Goal: Transaction & Acquisition: Purchase product/service

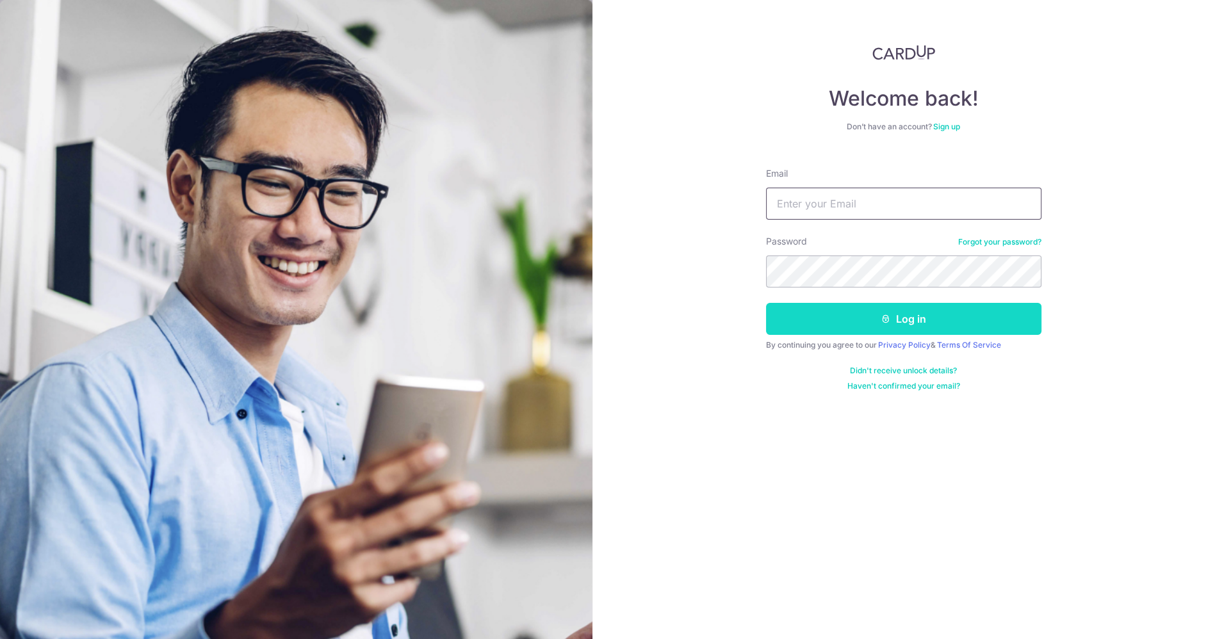
type input "[EMAIL_ADDRESS][DOMAIN_NAME]"
click at [866, 308] on button "Log in" at bounding box center [903, 319] width 275 height 32
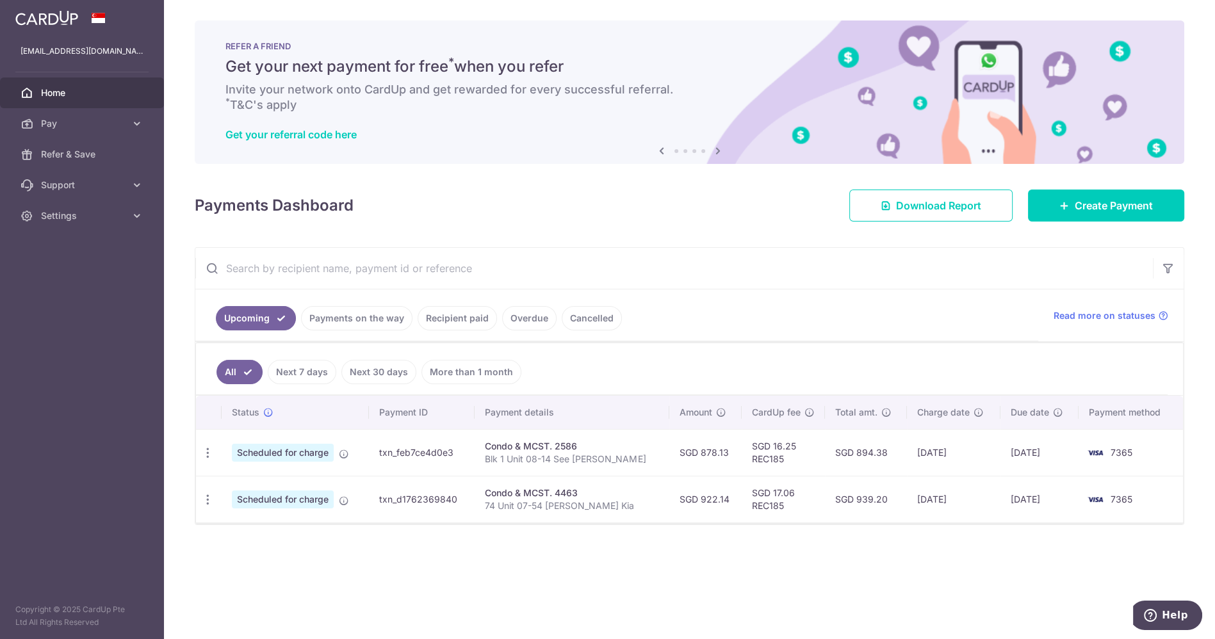
click at [52, 19] on img at bounding box center [46, 17] width 63 height 15
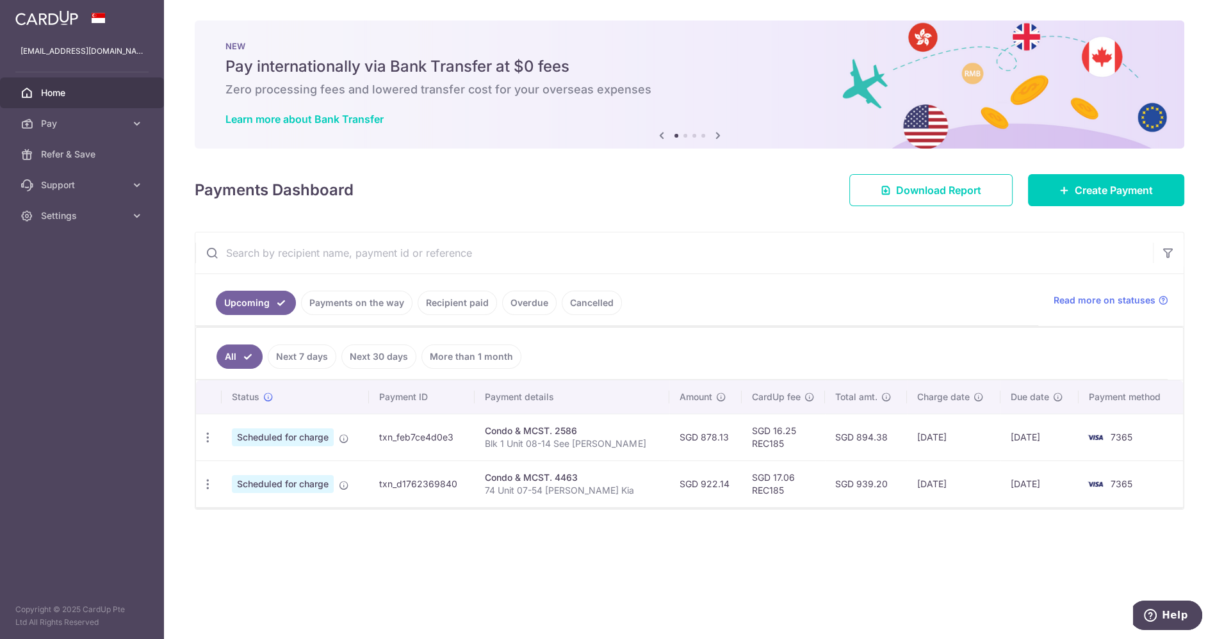
click at [30, 24] on img at bounding box center [46, 17] width 63 height 15
click at [31, 21] on img at bounding box center [46, 17] width 63 height 15
click at [1096, 181] on link "Create Payment" at bounding box center [1106, 190] width 156 height 32
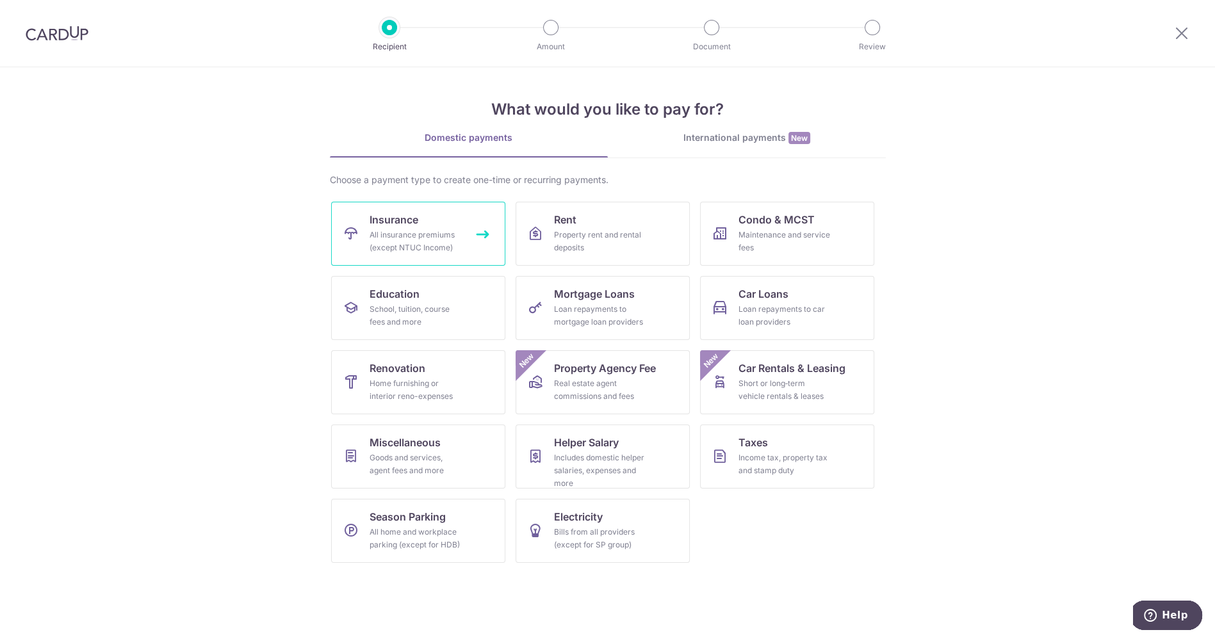
click at [425, 217] on link "Insurance All insurance premiums (except NTUC Income)" at bounding box center [418, 234] width 174 height 64
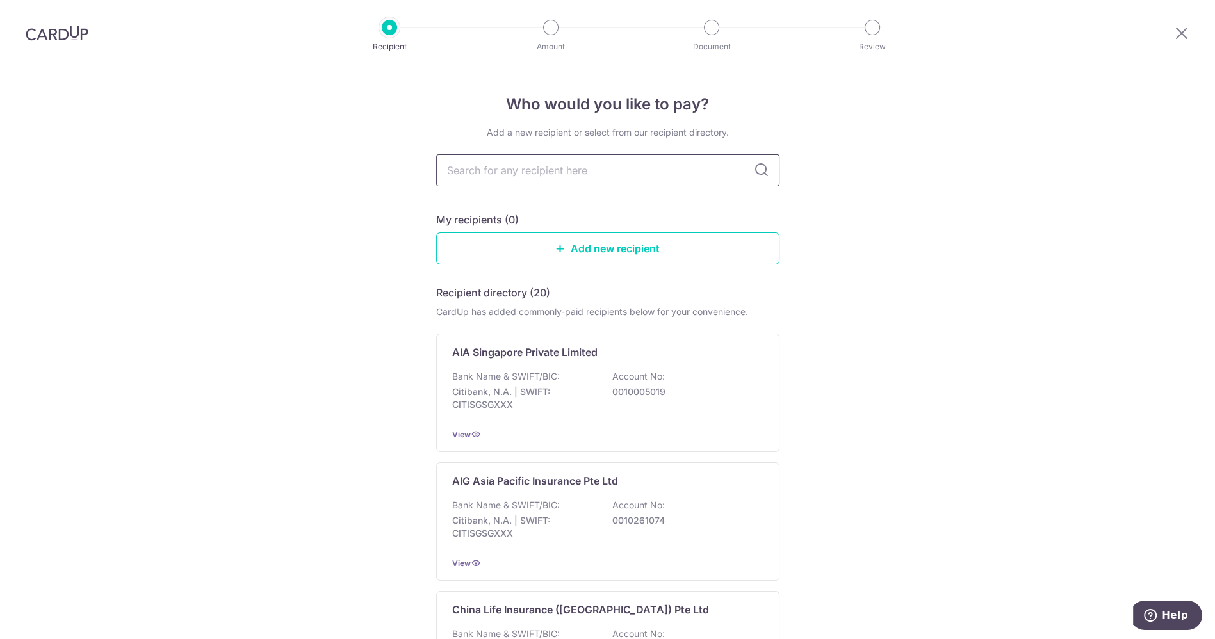
click at [566, 177] on input "text" at bounding box center [607, 170] width 343 height 32
type input "great"
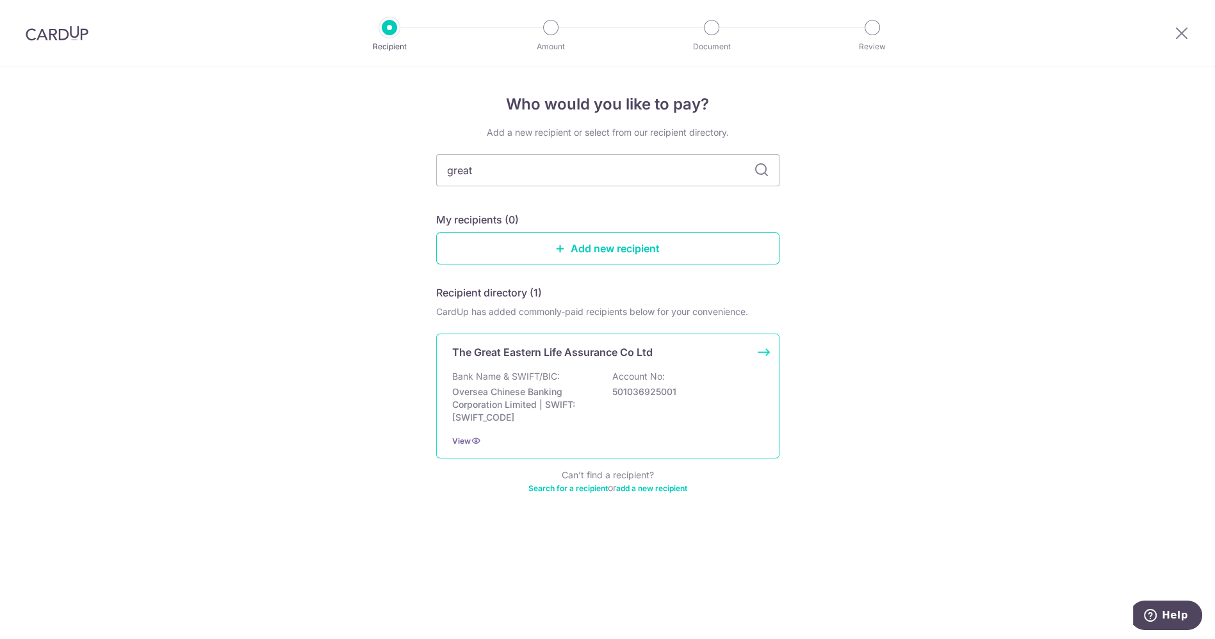
click at [561, 367] on div "The Great Eastern Life Assurance Co Ltd Bank Name & SWIFT/BIC: Oversea Chinese …" at bounding box center [607, 396] width 343 height 125
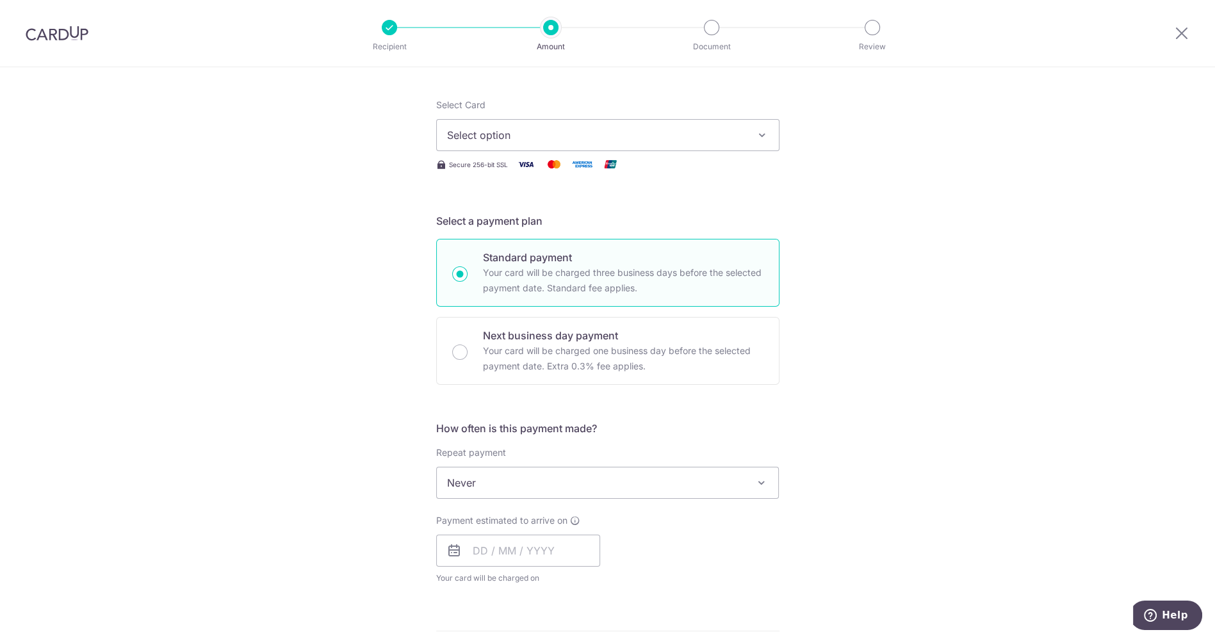
scroll to position [213, 0]
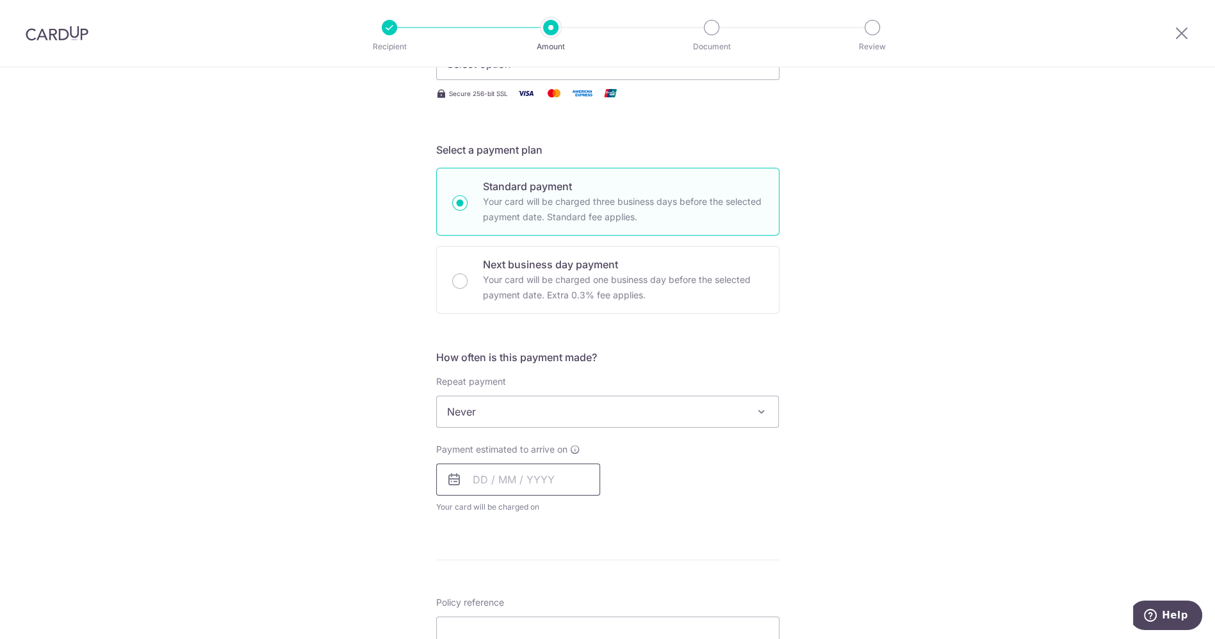
click at [525, 476] on input "text" at bounding box center [518, 480] width 164 height 32
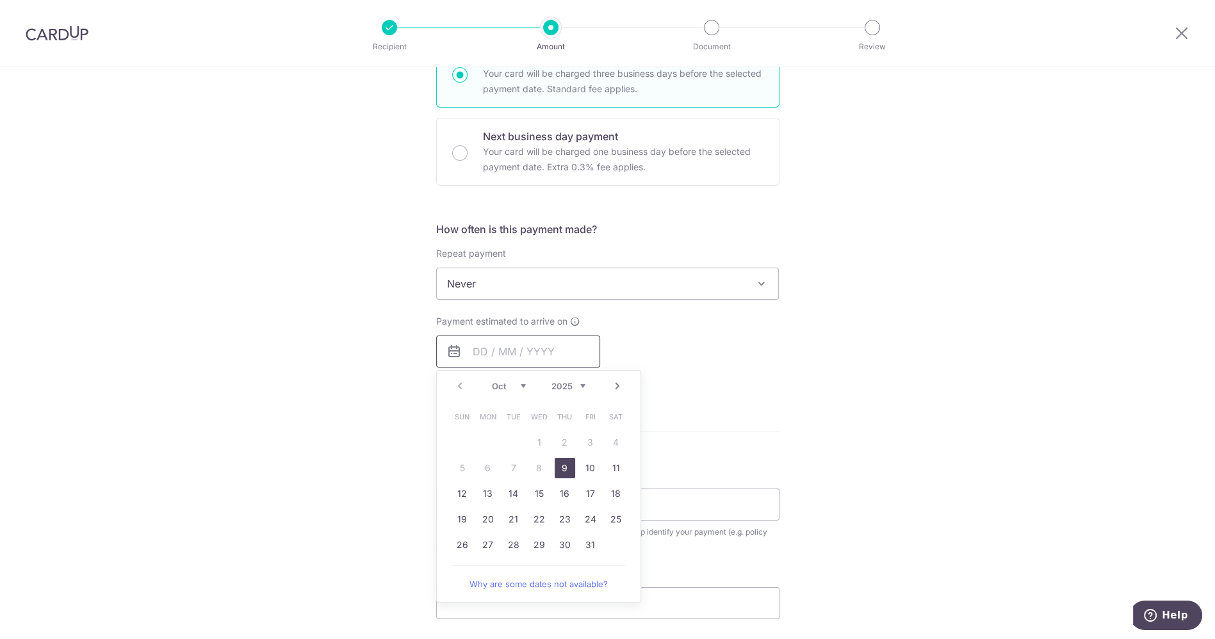
scroll to position [356, 0]
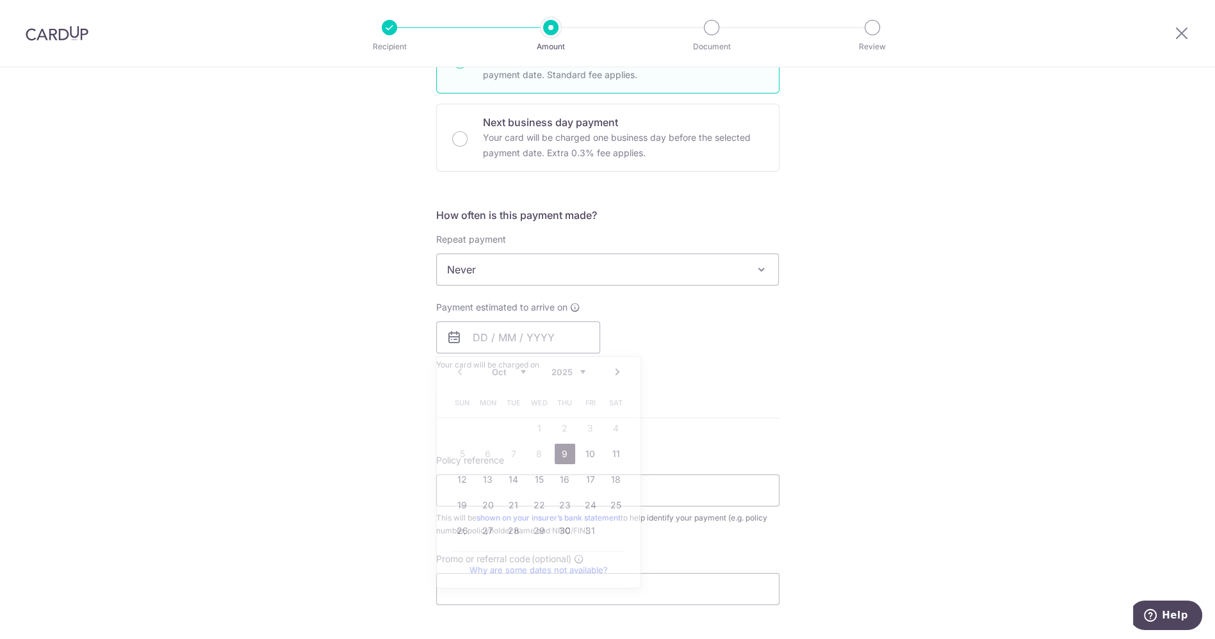
click at [298, 309] on div "Tell us more about your payment Enter payment amount SGD Select Card Select opt…" at bounding box center [607, 291] width 1215 height 1159
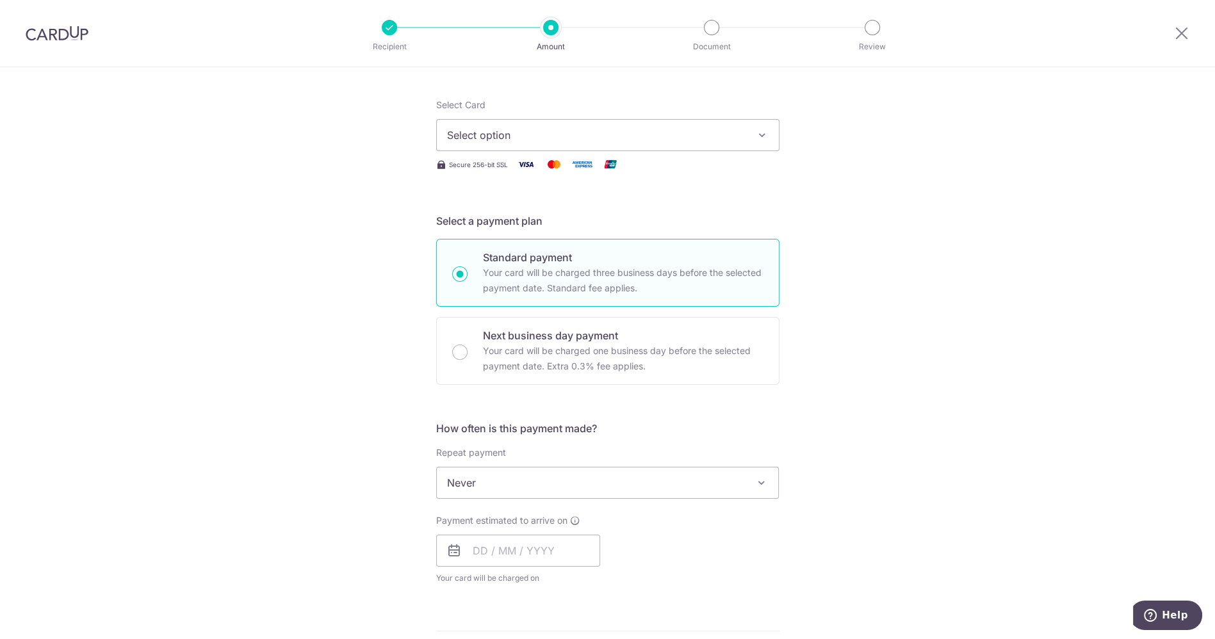
scroll to position [284, 0]
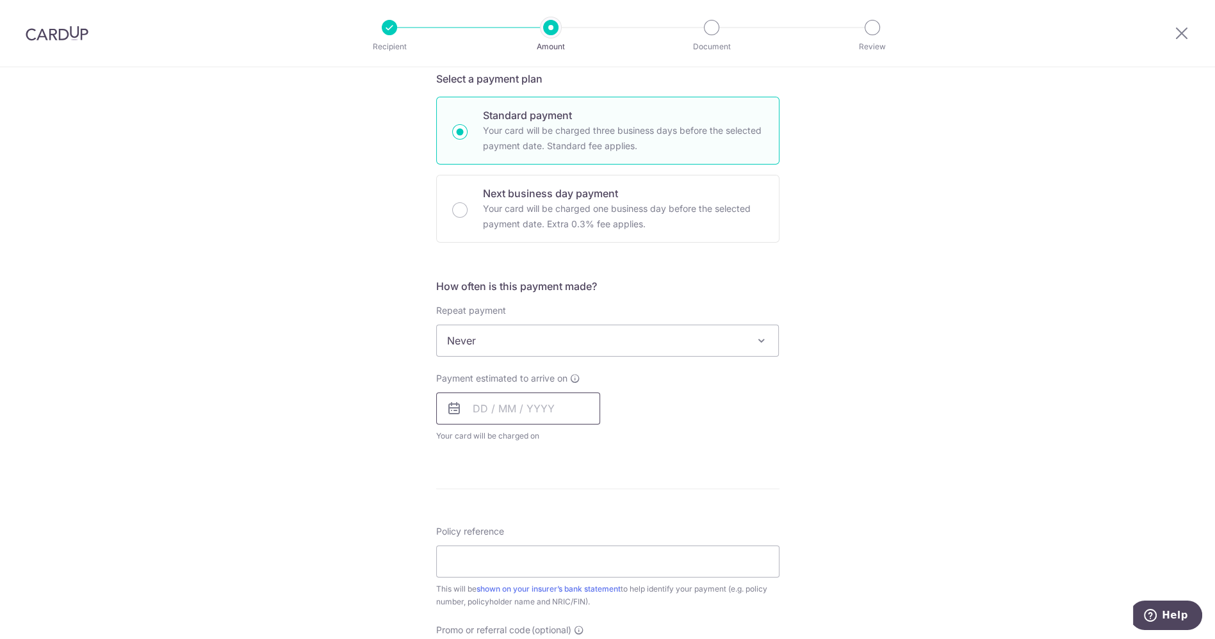
click at [514, 401] on input "text" at bounding box center [518, 409] width 164 height 32
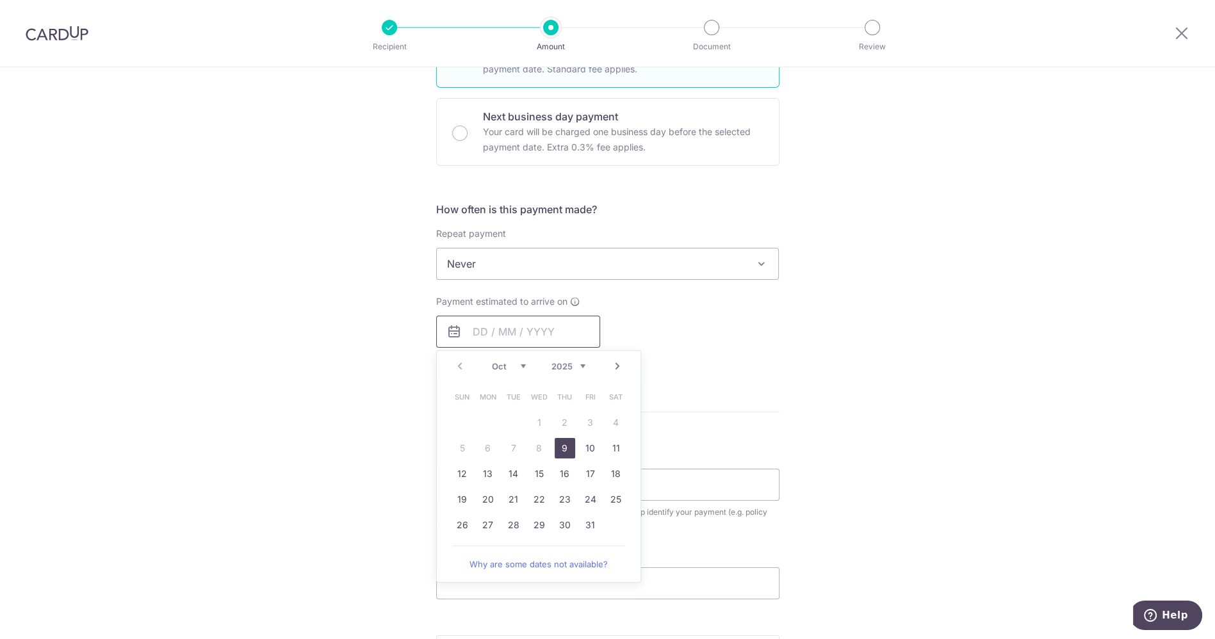
scroll to position [427, 0]
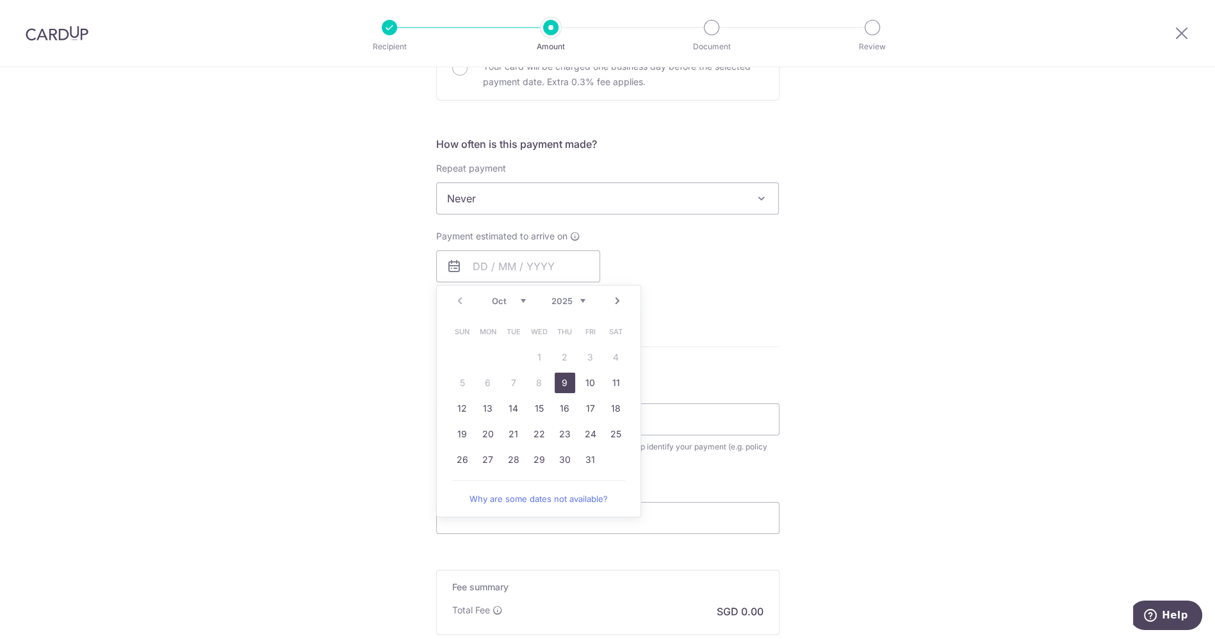
drag, startPoint x: 564, startPoint y: 381, endPoint x: 663, endPoint y: 349, distance: 103.9
click at [564, 381] on link "9" at bounding box center [565, 383] width 21 height 21
type input "09/10/2025"
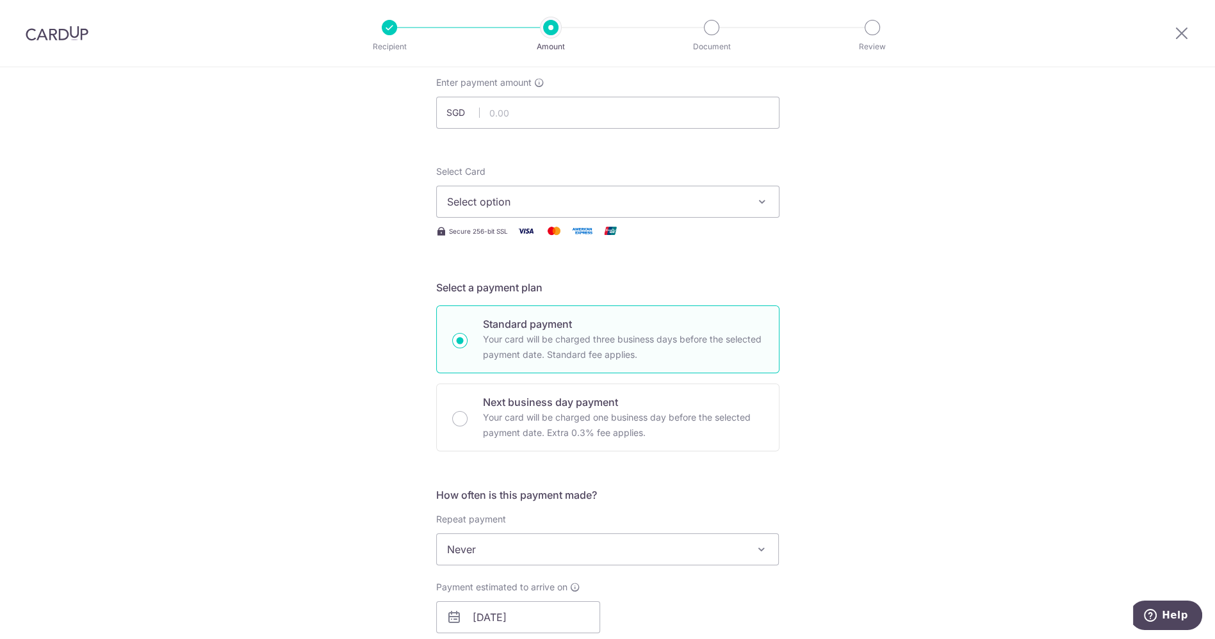
scroll to position [0, 0]
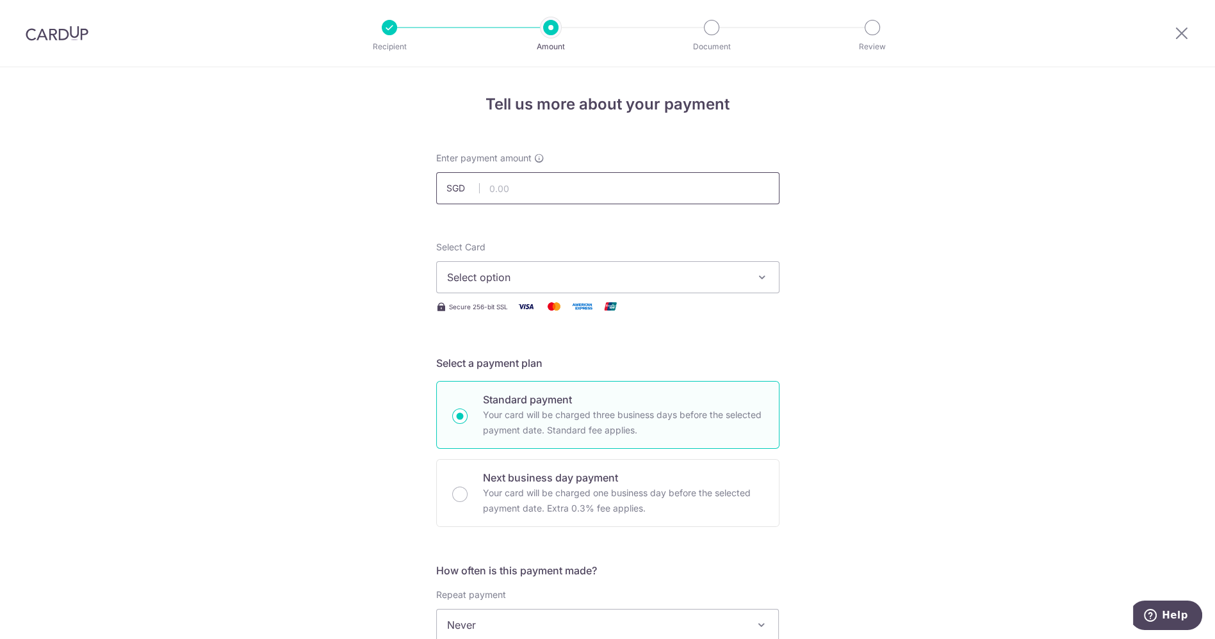
click at [550, 186] on input "text" at bounding box center [607, 188] width 343 height 32
type input "5,000.00"
click at [512, 270] on span "Select option" at bounding box center [596, 277] width 299 height 15
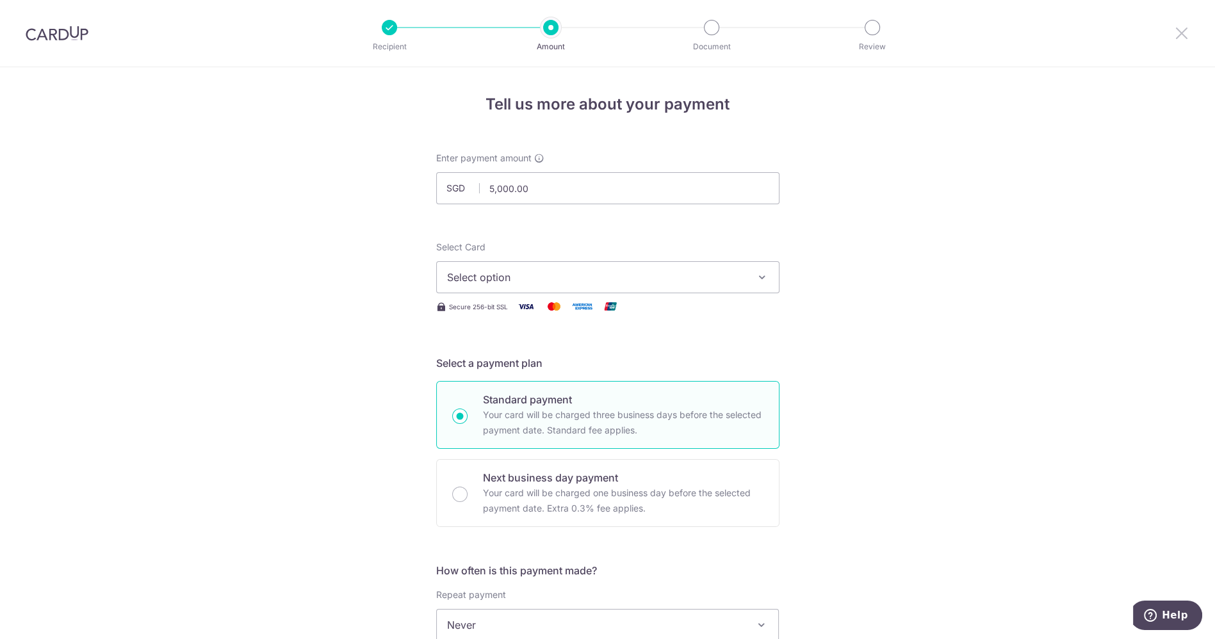
click at [1188, 32] on icon at bounding box center [1181, 33] width 15 height 16
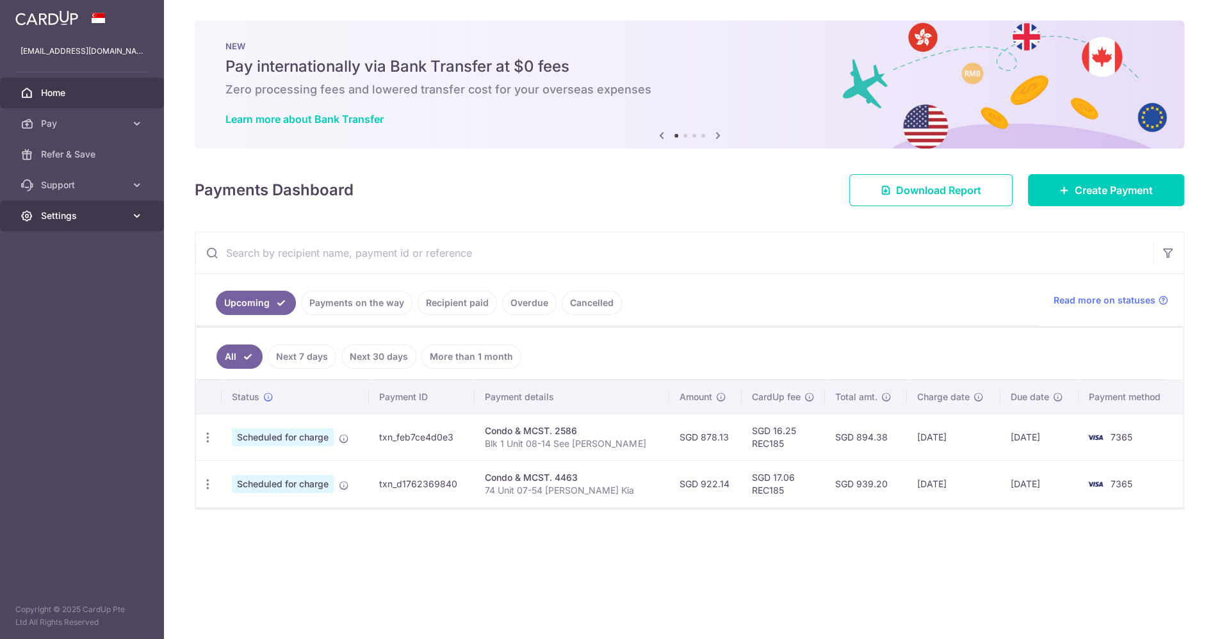
click at [65, 218] on span "Settings" at bounding box center [83, 215] width 85 height 13
click at [72, 282] on span "Logout" at bounding box center [83, 277] width 85 height 13
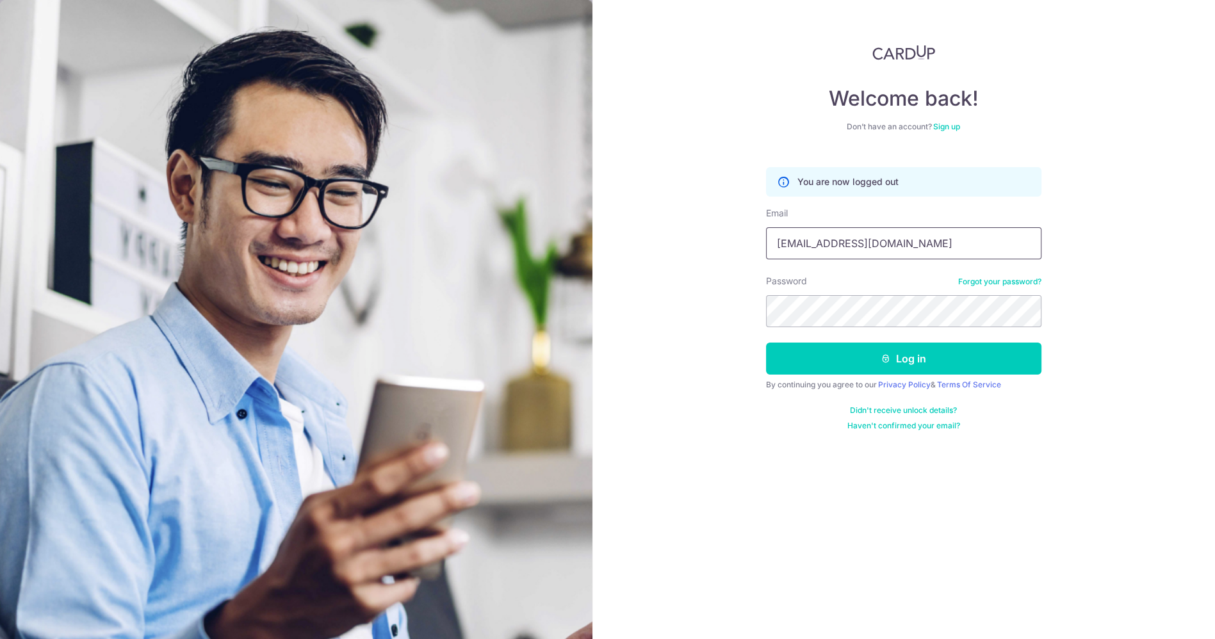
click at [885, 247] on input "[EMAIL_ADDRESS][DOMAIN_NAME]" at bounding box center [903, 243] width 275 height 32
type input "[PERSON_NAME][EMAIL_ADDRESS][DOMAIN_NAME]"
click at [901, 352] on button "Log in" at bounding box center [903, 359] width 275 height 32
